Goal: Task Accomplishment & Management: Use online tool/utility

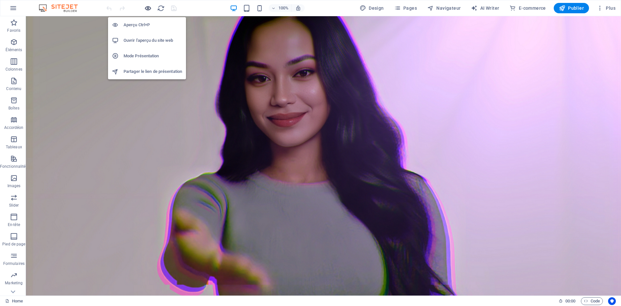
click at [149, 9] on icon "button" at bounding box center [147, 8] width 7 height 7
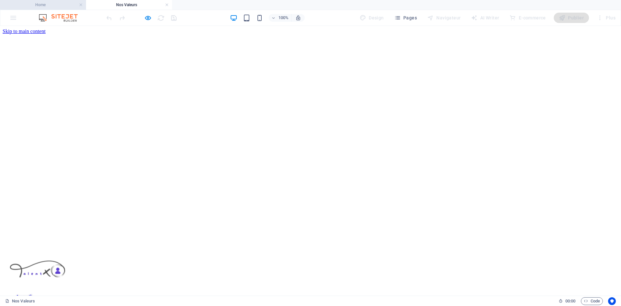
click at [62, 7] on h4 "Home" at bounding box center [43, 4] width 86 height 7
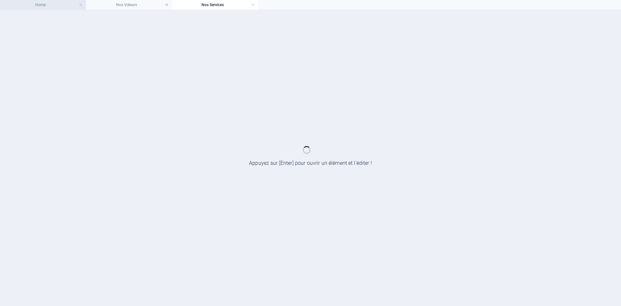
click at [37, 3] on h4 "Home" at bounding box center [43, 4] width 86 height 7
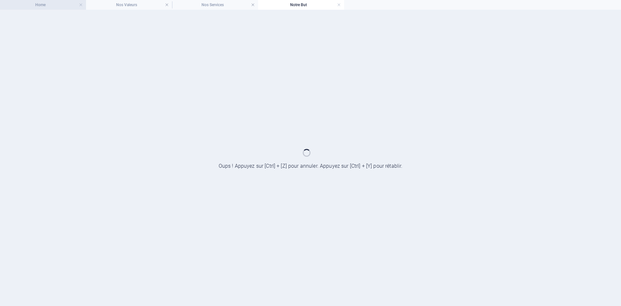
click at [50, 8] on h4 "Home" at bounding box center [43, 4] width 86 height 7
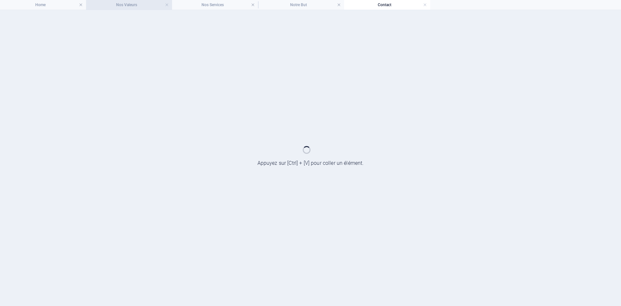
click at [136, 6] on h4 "Nos Valeurs" at bounding box center [129, 4] width 86 height 7
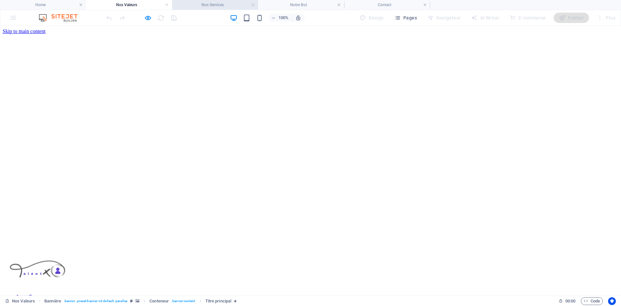
click at [218, 2] on h4 "Nos Services" at bounding box center [215, 4] width 86 height 7
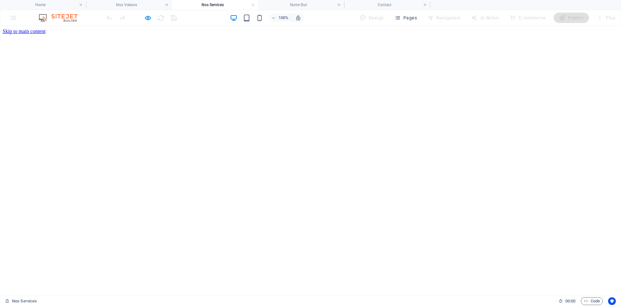
click at [146, 19] on icon "button" at bounding box center [147, 17] width 7 height 7
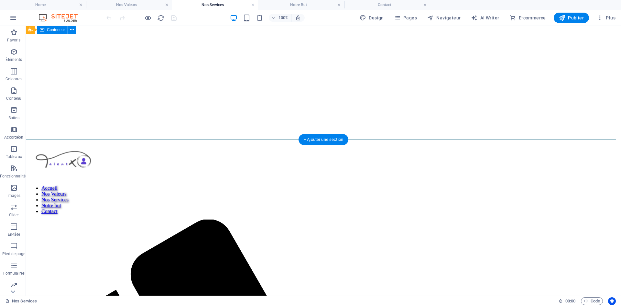
scroll to position [162, 0]
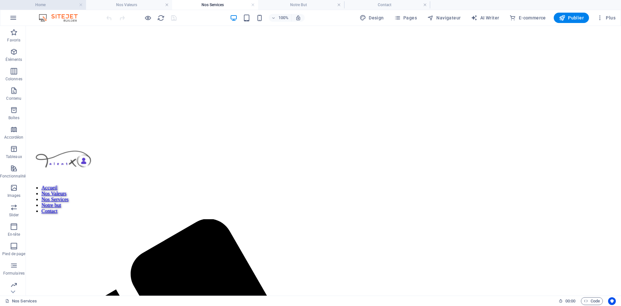
click at [53, 5] on h4 "Home" at bounding box center [43, 4] width 86 height 7
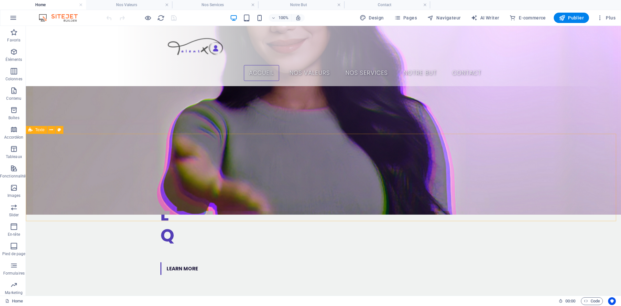
click at [37, 130] on span "Texte" at bounding box center [39, 130] width 9 height 4
click at [35, 131] on span "Texte" at bounding box center [39, 130] width 9 height 4
click at [225, 2] on h4 "Nos Services" at bounding box center [215, 4] width 86 height 7
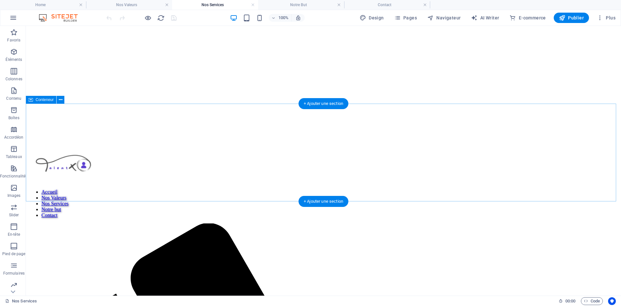
scroll to position [129, 0]
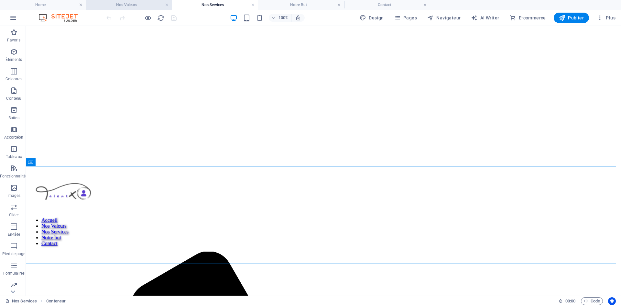
click at [135, 4] on h4 "Nos Valeurs" at bounding box center [129, 4] width 86 height 7
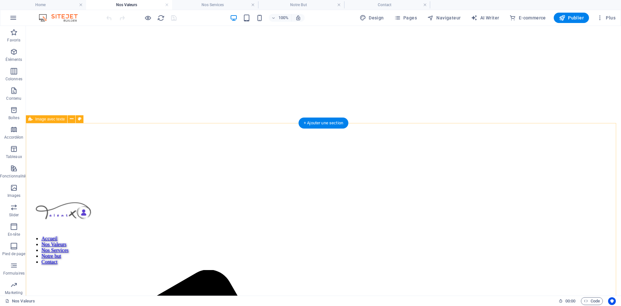
scroll to position [97, 0]
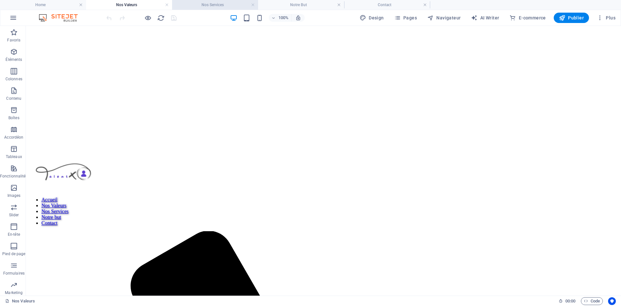
click at [208, 7] on h4 "Nos Services" at bounding box center [215, 4] width 86 height 7
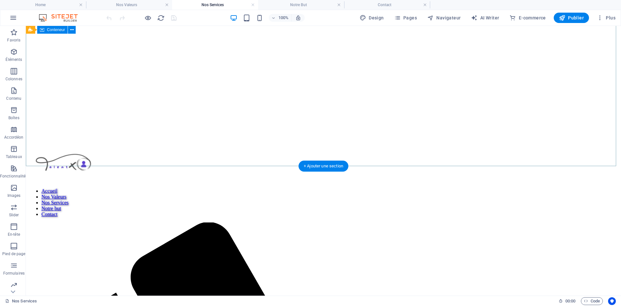
scroll to position [194, 0]
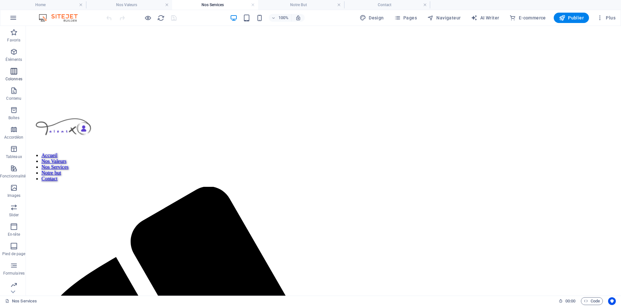
click at [12, 75] on span "Colonnes" at bounding box center [14, 75] width 28 height 16
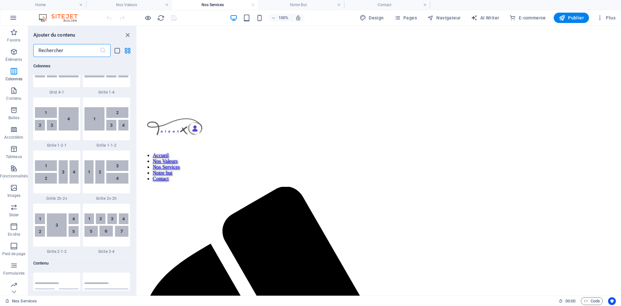
scroll to position [1032, 0]
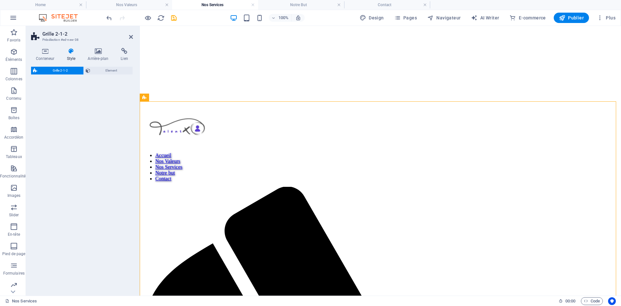
select select "rem"
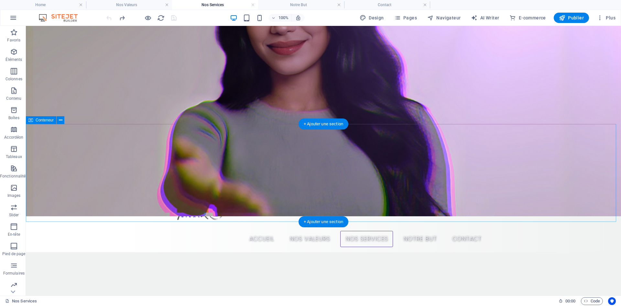
scroll to position [172, 0]
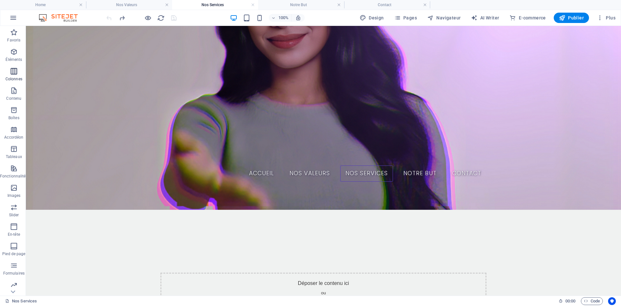
click at [9, 74] on span "Colonnes" at bounding box center [14, 75] width 28 height 16
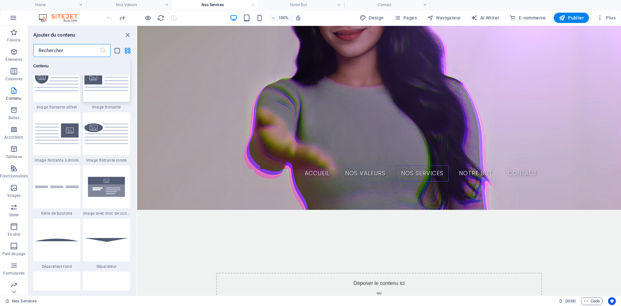
scroll to position [1356, 0]
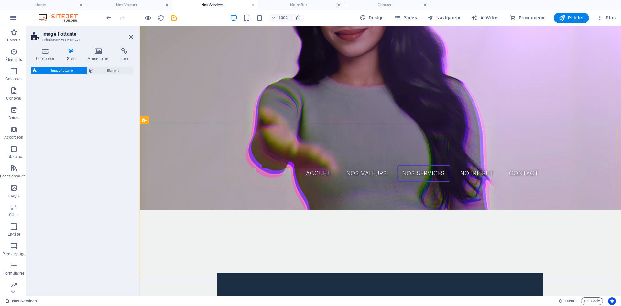
select select "%"
select select "rem"
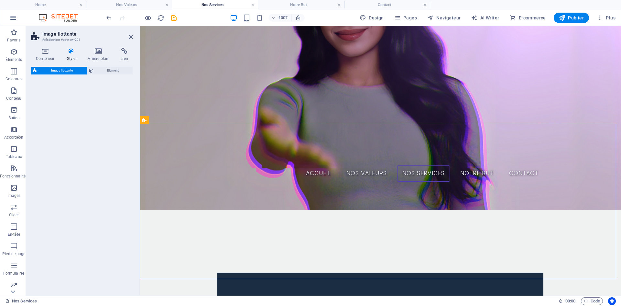
select select "preset-float-container-v3-default"
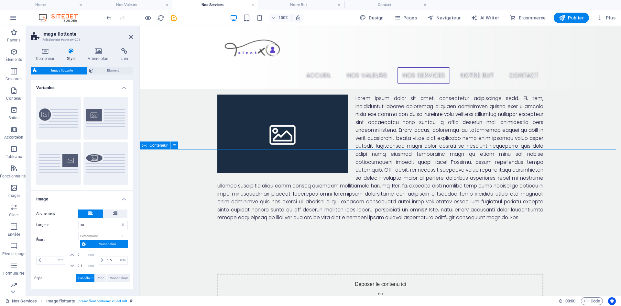
scroll to position [204, 0]
